Goal: Task Accomplishment & Management: Use online tool/utility

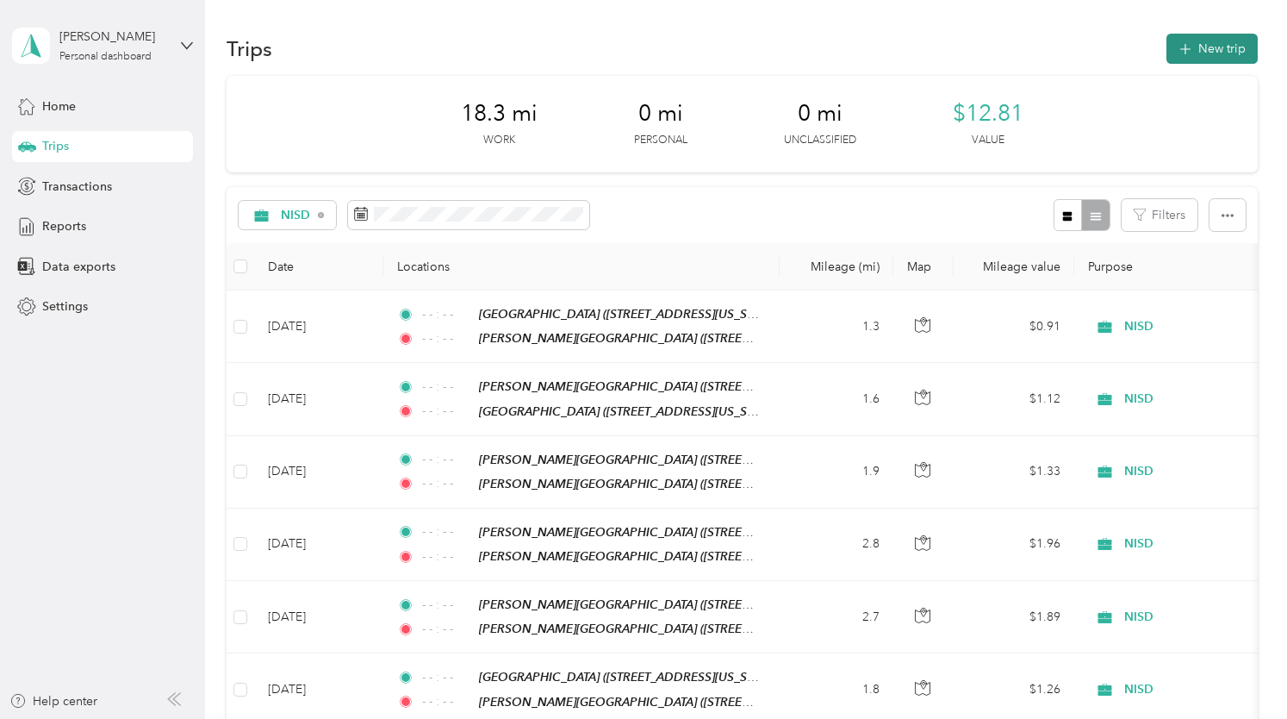
click at [1204, 53] on button "New trip" at bounding box center [1212, 49] width 91 height 30
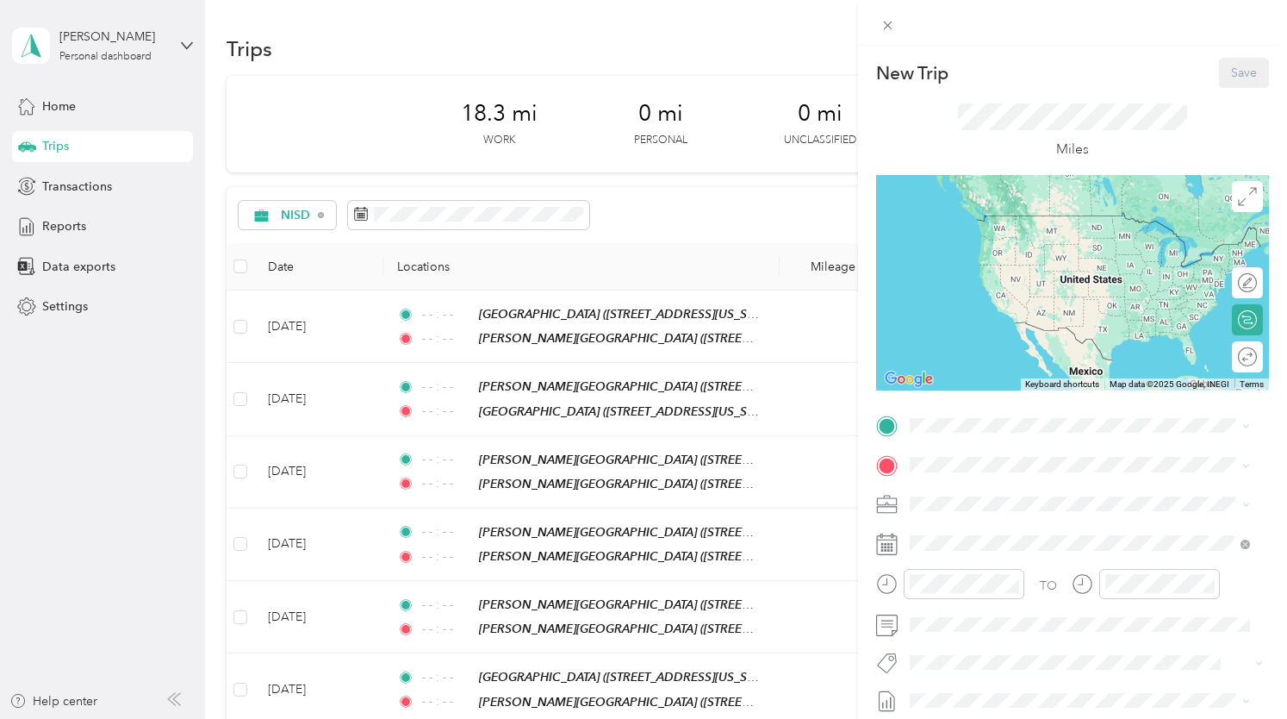
click at [1017, 486] on div "TEAM [PERSON_NAME][GEOGRAPHIC_DATA]" at bounding box center [1088, 497] width 290 height 22
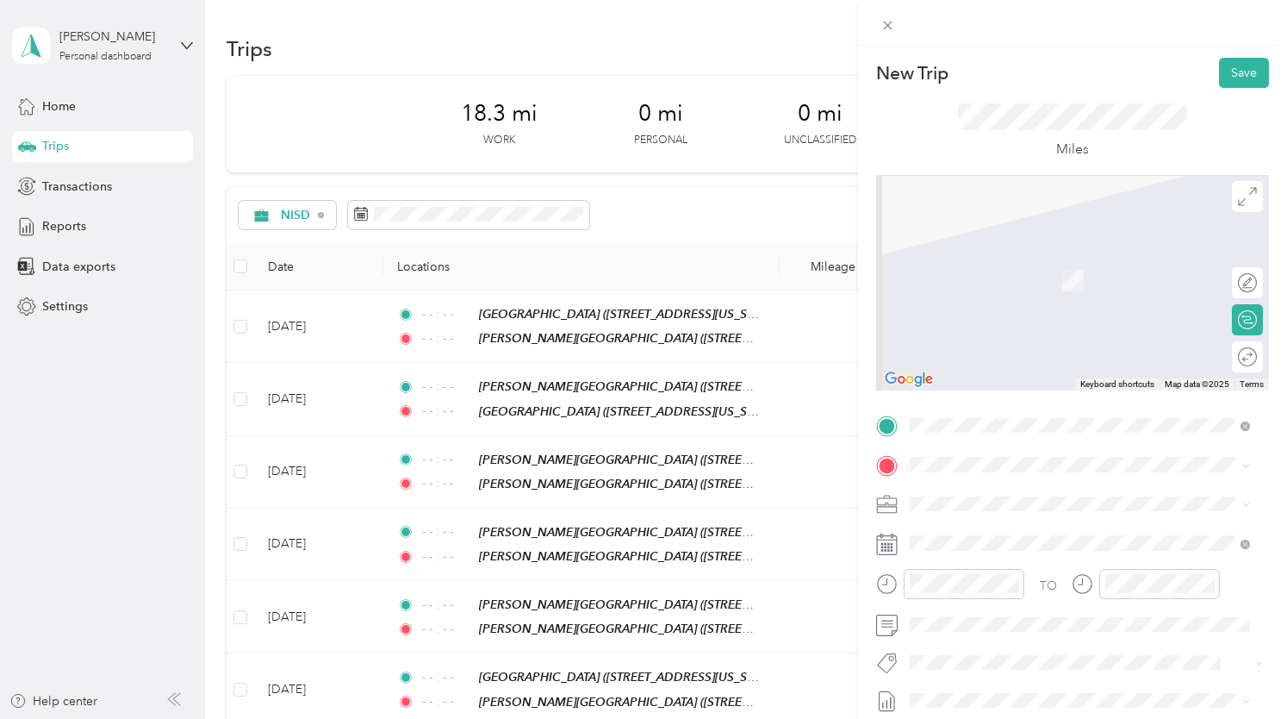
click at [1000, 449] on div "TO Add photo" at bounding box center [1072, 620] width 393 height 416
click at [1046, 355] on div "TEAM [GEOGRAPHIC_DATA] [STREET_ADDRESS][US_STATE]" at bounding box center [1080, 331] width 328 height 48
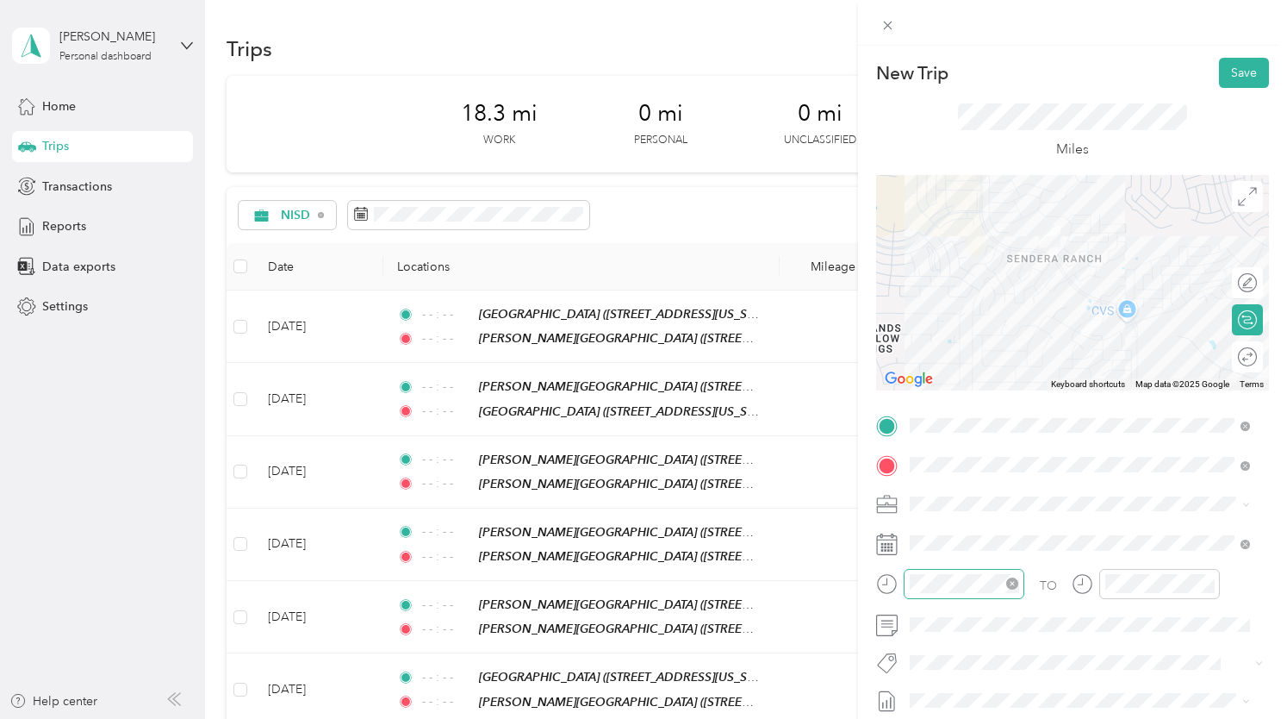
click at [1013, 583] on icon "close-circle" at bounding box center [1013, 583] width 12 height 12
click at [1206, 582] on icon "close-circle" at bounding box center [1208, 583] width 12 height 12
click at [1245, 62] on button "Save" at bounding box center [1244, 73] width 50 height 30
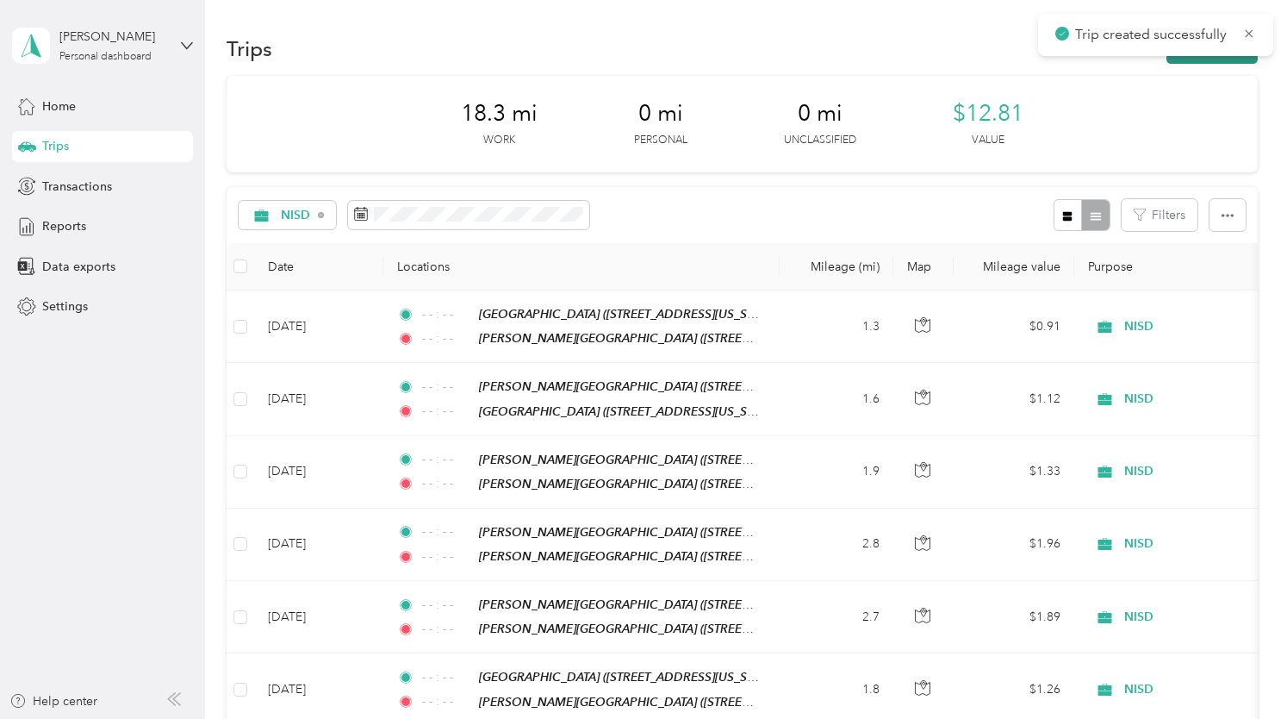
click at [1203, 62] on button "New trip" at bounding box center [1212, 49] width 91 height 30
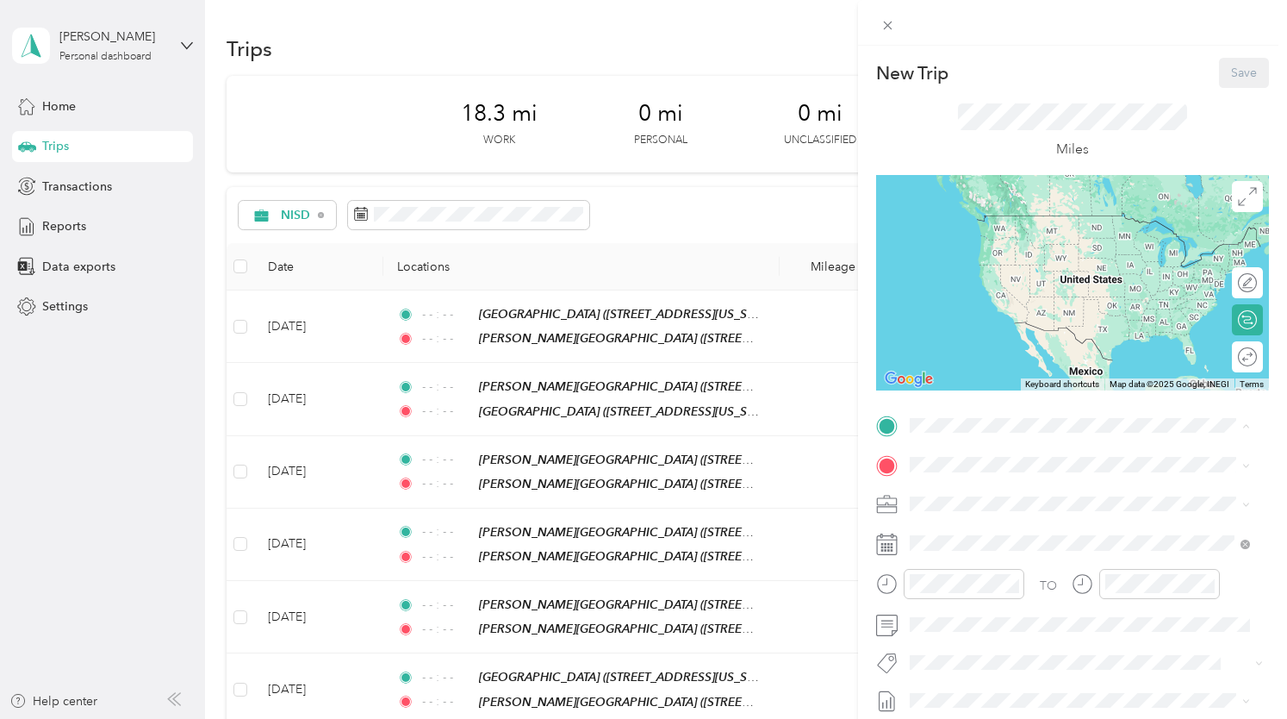
click at [1050, 587] on span "[STREET_ADDRESS][US_STATE]" at bounding box center [1029, 579] width 172 height 15
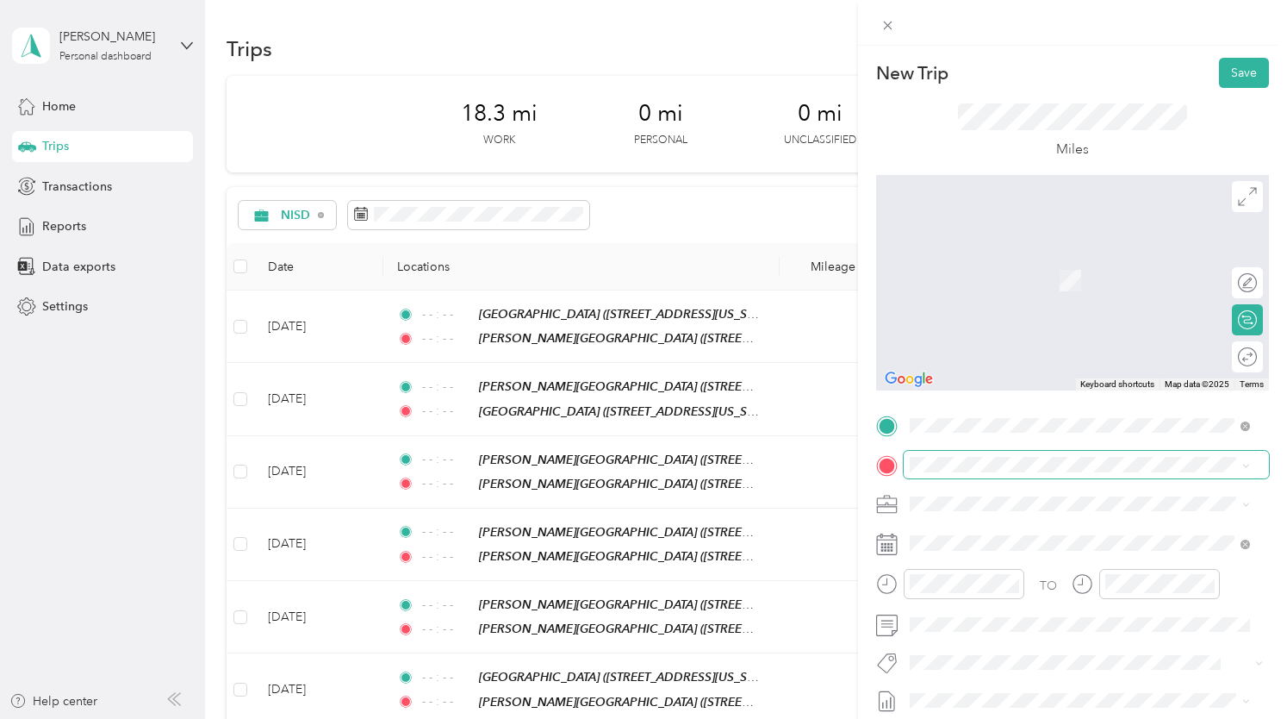
click at [1023, 452] on span at bounding box center [1086, 465] width 365 height 28
click at [1096, 294] on div "TEAM [PERSON_NAME][GEOGRAPHIC_DATA] [STREET_ADDRESS][US_STATE]" at bounding box center [1088, 274] width 290 height 42
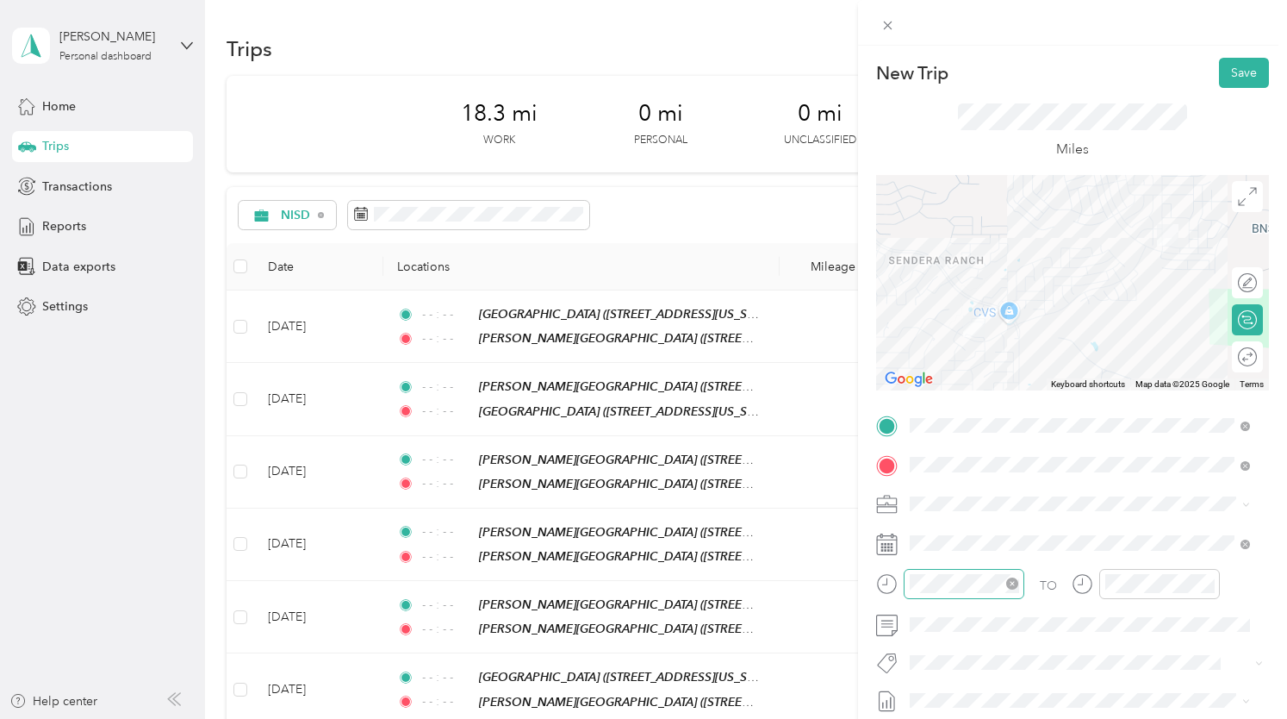
click at [1010, 583] on icon "close-circle" at bounding box center [1013, 583] width 12 height 12
click at [1205, 584] on icon "close-circle" at bounding box center [1208, 583] width 12 height 12
click at [1225, 54] on div "New Trip Save This trip cannot be edited because it is either under review, app…" at bounding box center [1072, 405] width 429 height 719
click at [1223, 67] on button "Save" at bounding box center [1244, 73] width 50 height 30
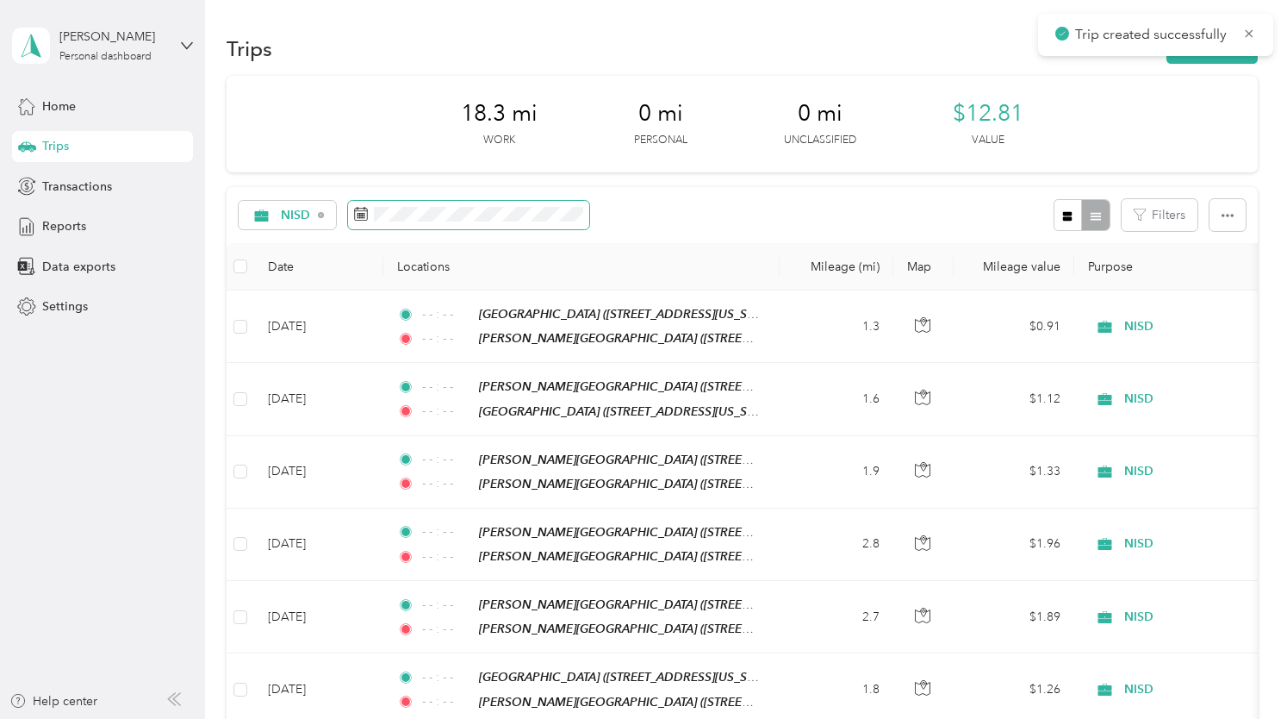
click at [471, 221] on span at bounding box center [468, 215] width 241 height 29
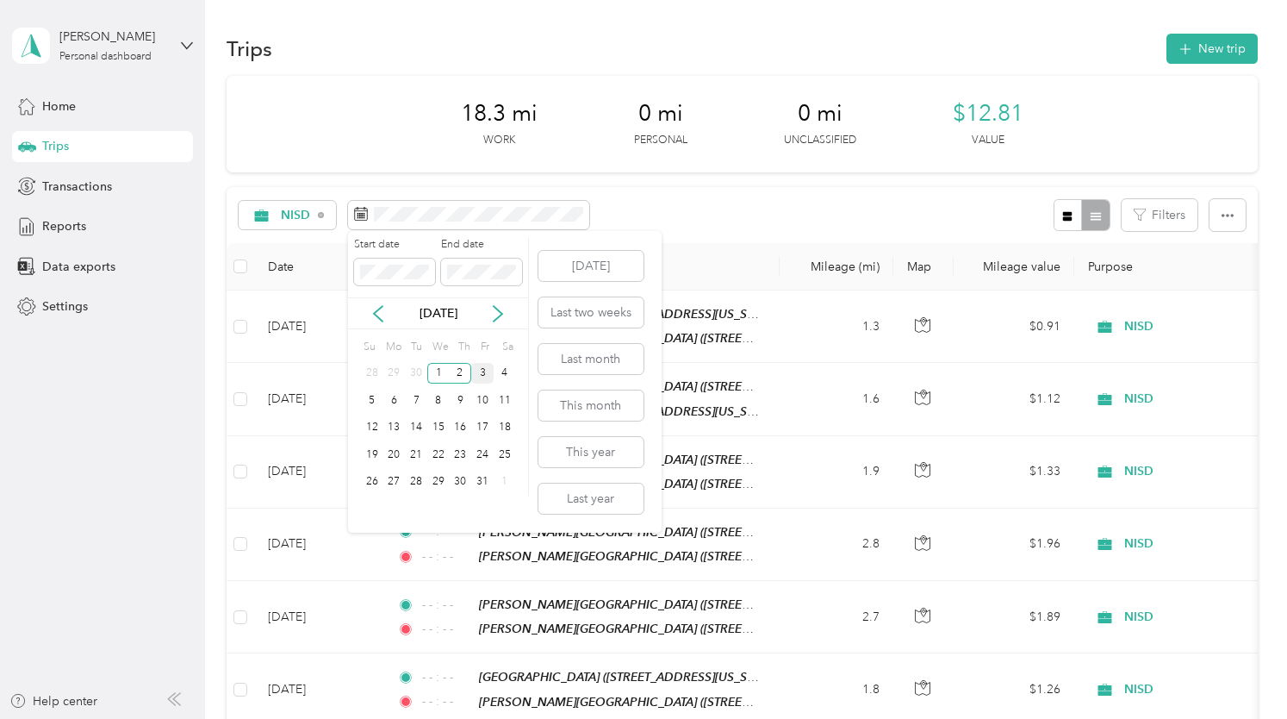
click at [438, 361] on div "1" at bounding box center [438, 373] width 22 height 28
click at [439, 382] on div "1" at bounding box center [438, 374] width 22 height 22
click at [483, 371] on div "3" at bounding box center [482, 374] width 22 height 22
